Goal: Information Seeking & Learning: Learn about a topic

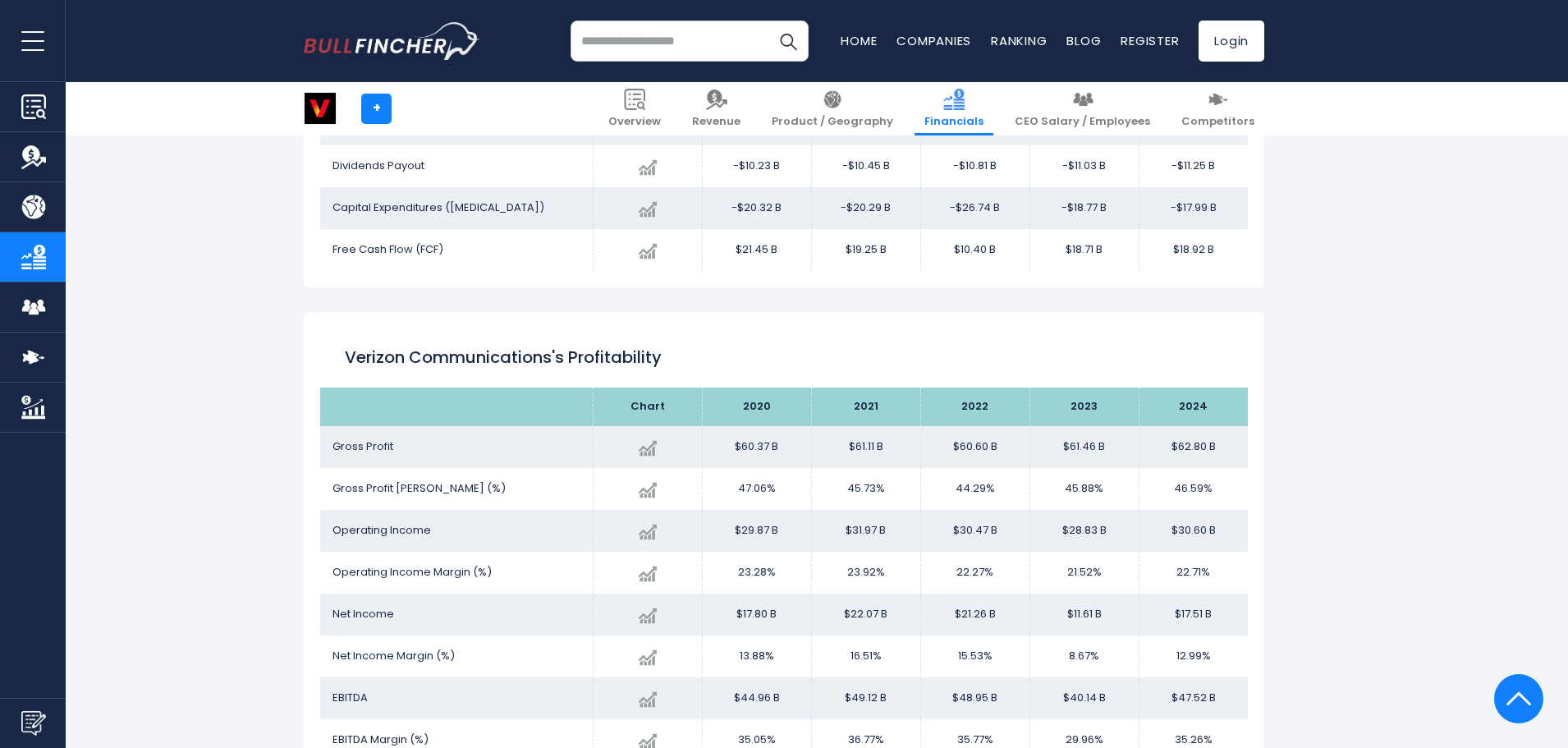
scroll to position [2202, 0]
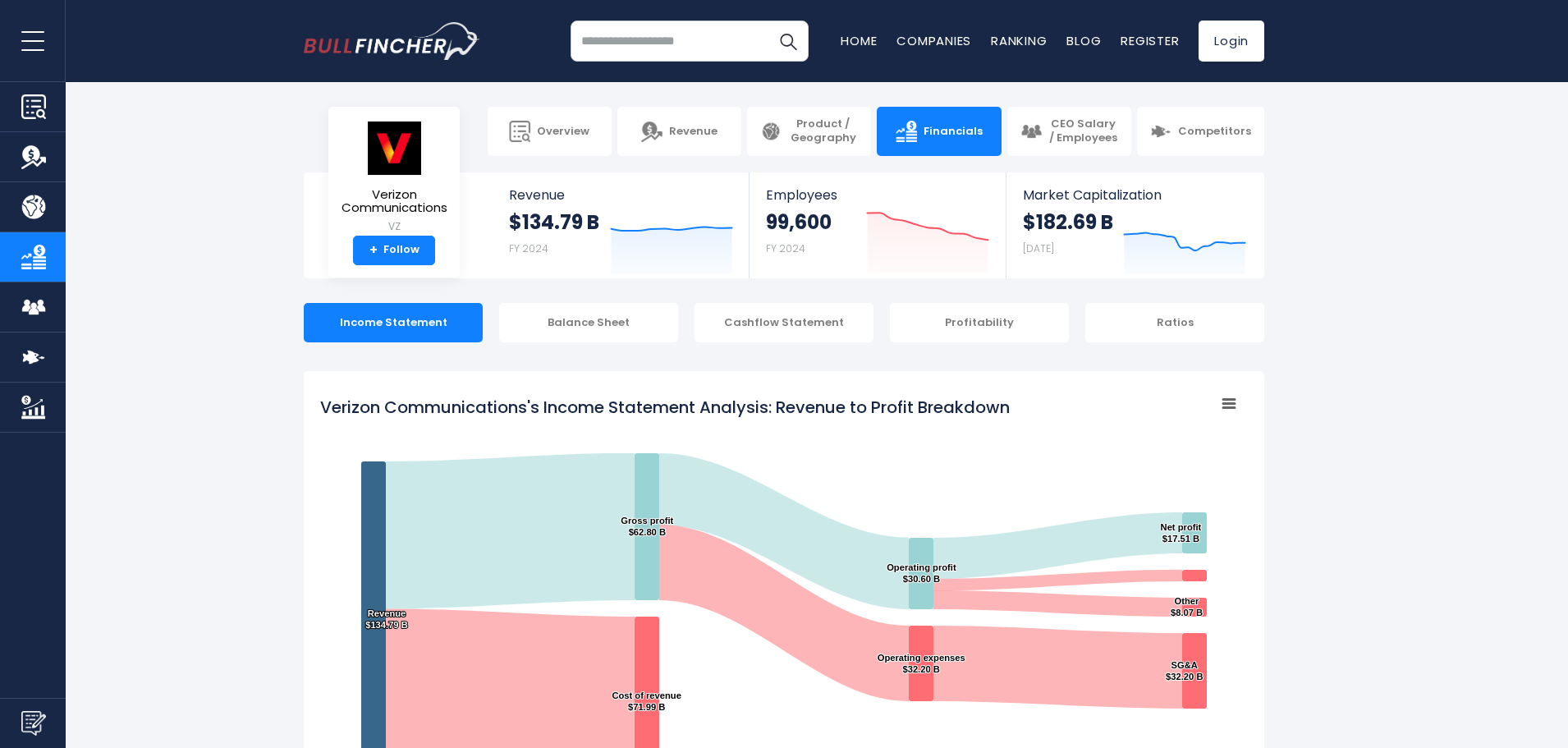
drag, startPoint x: 1025, startPoint y: 408, endPoint x: 429, endPoint y: 397, distance: 596.1
click at [432, 394] on rect "Verizon Communications's Income Statement Analysis: Revenue to Profit Breakdown" at bounding box center [784, 592] width 927 height 411
drag, startPoint x: 1027, startPoint y: 411, endPoint x: 511, endPoint y: 409, distance: 516.0
click at [518, 409] on icon "Created with Highcharts 12.1.2 Chart context menu Verizon Communications's Inco…" at bounding box center [784, 592] width 927 height 411
drag, startPoint x: 314, startPoint y: 399, endPoint x: 428, endPoint y: 405, distance: 114.2
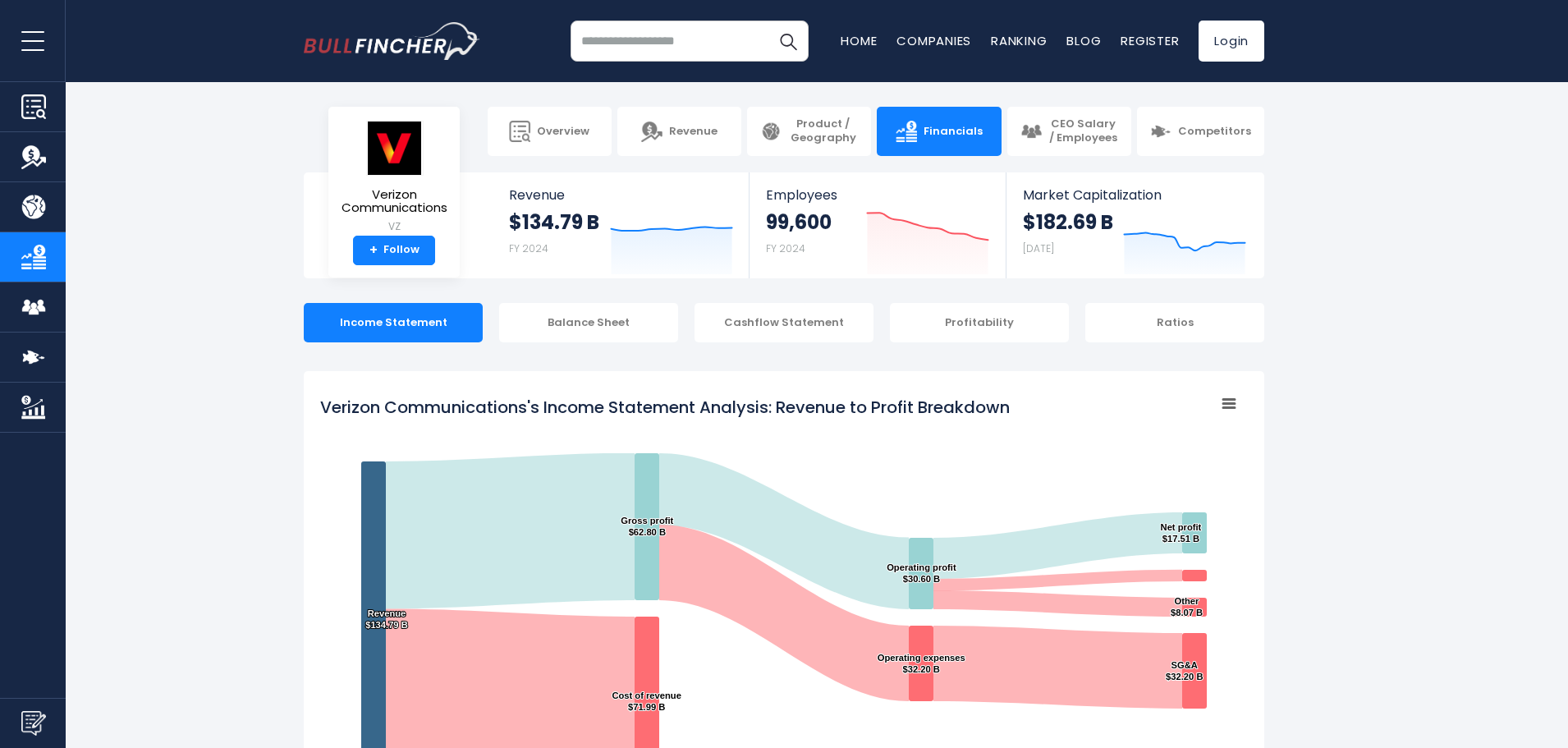
click at [428, 405] on div "Verizon Communications's Income Statement Analysis: Revenue to Profit Breakdown…" at bounding box center [784, 687] width 960 height 633
click at [625, 405] on tspan "Verizon Communications's Income Statement Analysis: Revenue to Profit Breakdown" at bounding box center [665, 407] width 690 height 23
drag, startPoint x: 623, startPoint y: 407, endPoint x: 383, endPoint y: 416, distance: 240.2
click at [383, 416] on tspan "Verizon Communications's Income Statement Analysis: Revenue to Profit Breakdown" at bounding box center [665, 407] width 690 height 23
